Goal: Contribute content

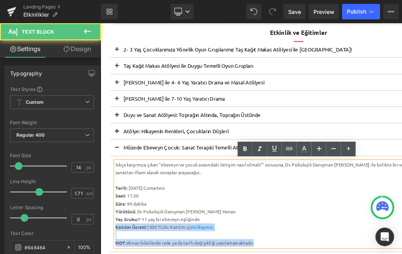
drag, startPoint x: 228, startPoint y: 201, endPoint x: 101, endPoint y: 187, distance: 127.7
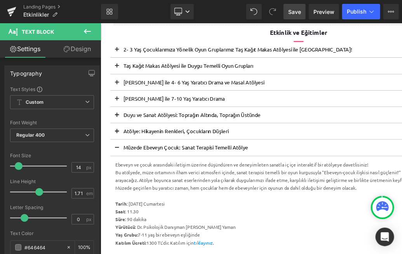
click at [290, 12] on span "Save" at bounding box center [294, 12] width 13 height 8
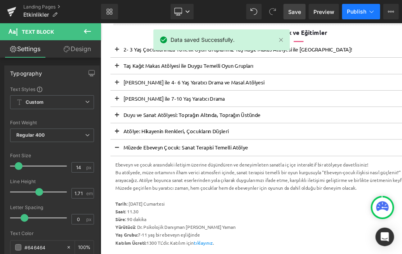
click at [364, 9] on span "Publish" at bounding box center [355, 12] width 19 height 6
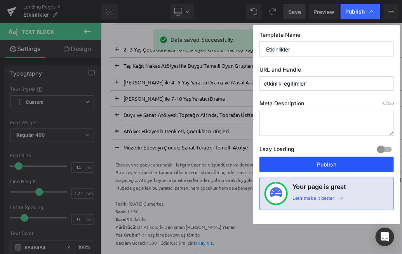
click at [334, 165] on button "Publish" at bounding box center [326, 165] width 134 height 16
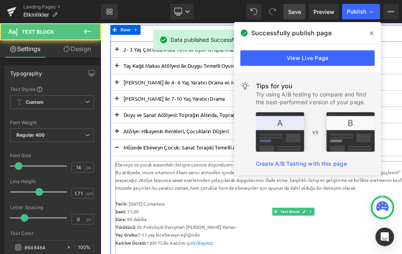
click at [209, 221] on div "Müzede geçirilen bu yaratıcı zaman, hem çocuklar hem de ebeveynler için oyunun …" at bounding box center [329, 218] width 422 height 9
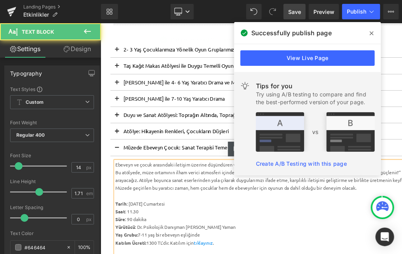
click at [119, 171] on button at bounding box center [120, 170] width 16 height 19
